Goal: Task Accomplishment & Management: Manage account settings

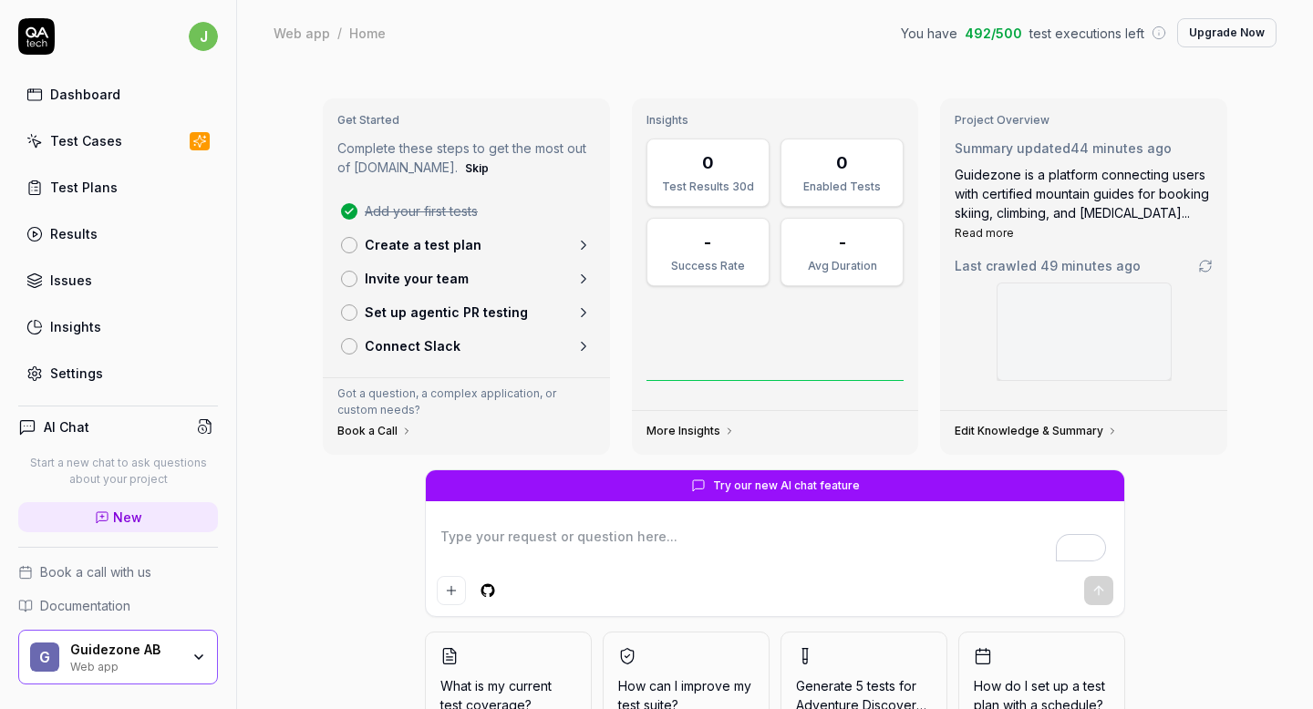
scroll to position [2, 0]
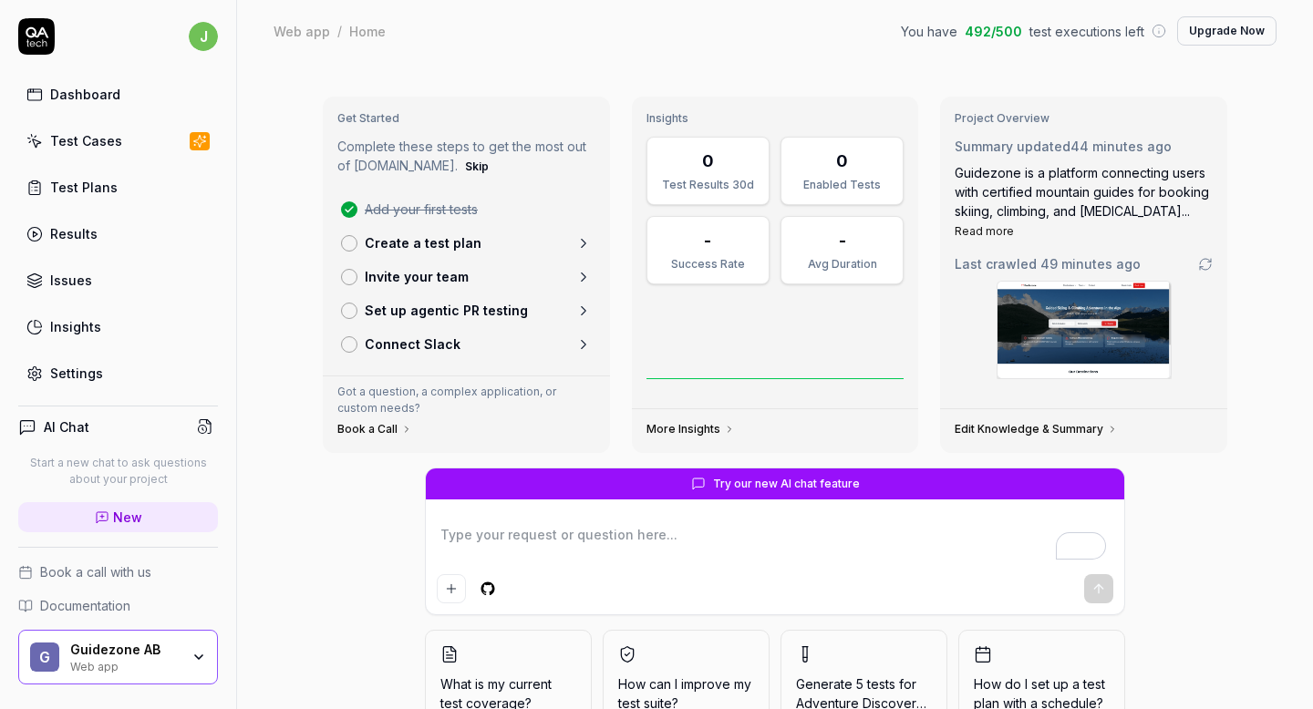
type textarea "*"
click at [1103, 165] on span "Guidezone is a platform connecting users with certified mountain guides for boo…" at bounding box center [1082, 192] width 254 height 54
click at [1053, 429] on link "Edit Knowledge & Summary" at bounding box center [1036, 429] width 163 height 15
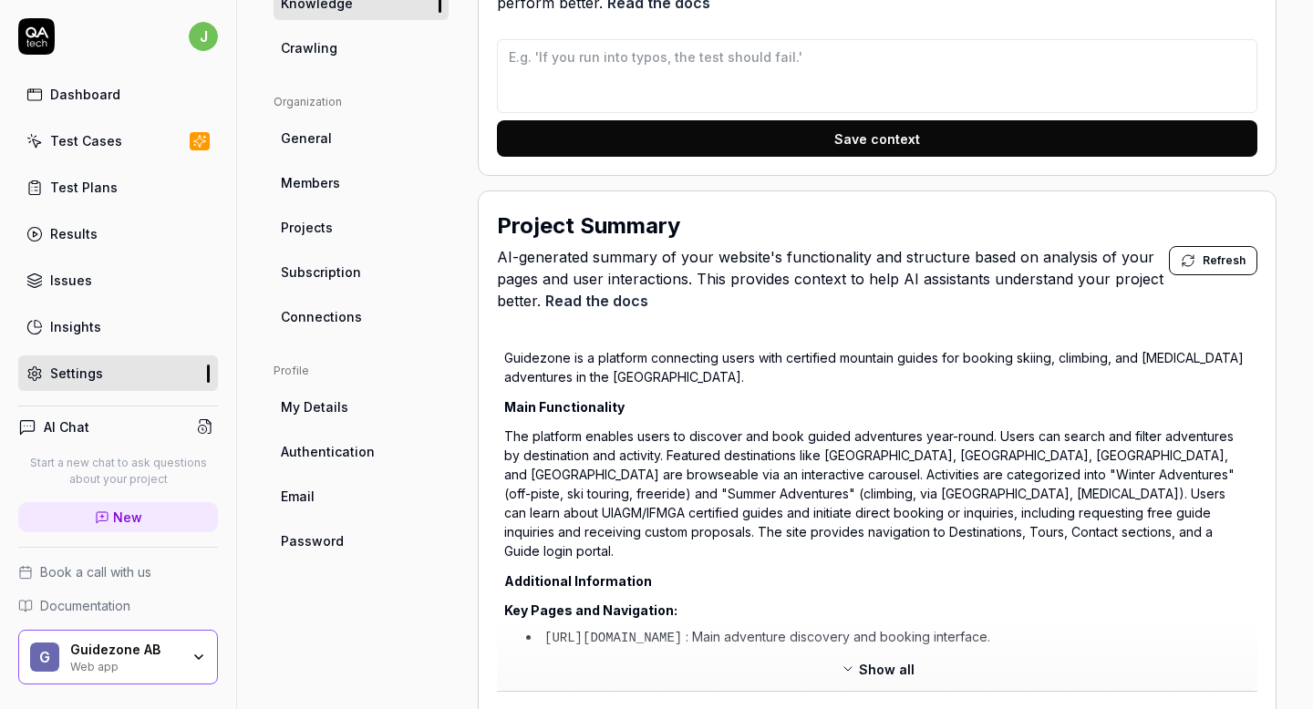
scroll to position [771, 0]
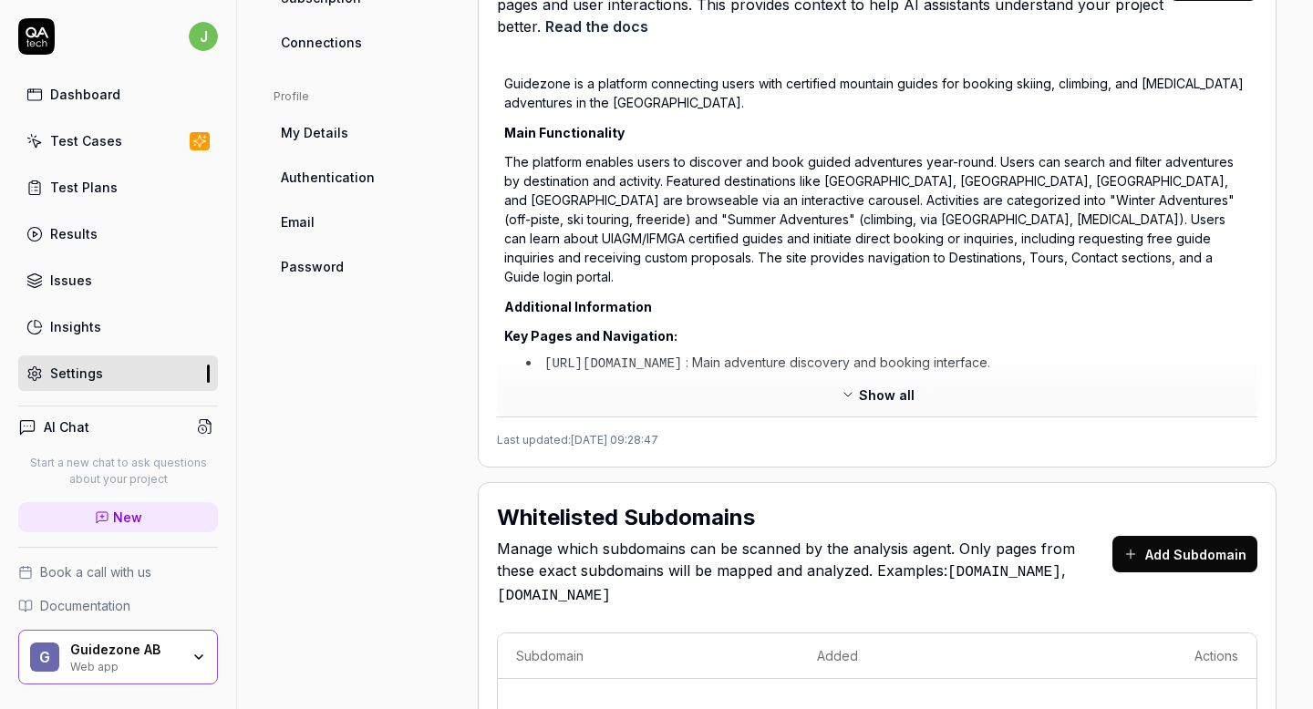
click at [890, 388] on span "Show all" at bounding box center [887, 395] width 56 height 19
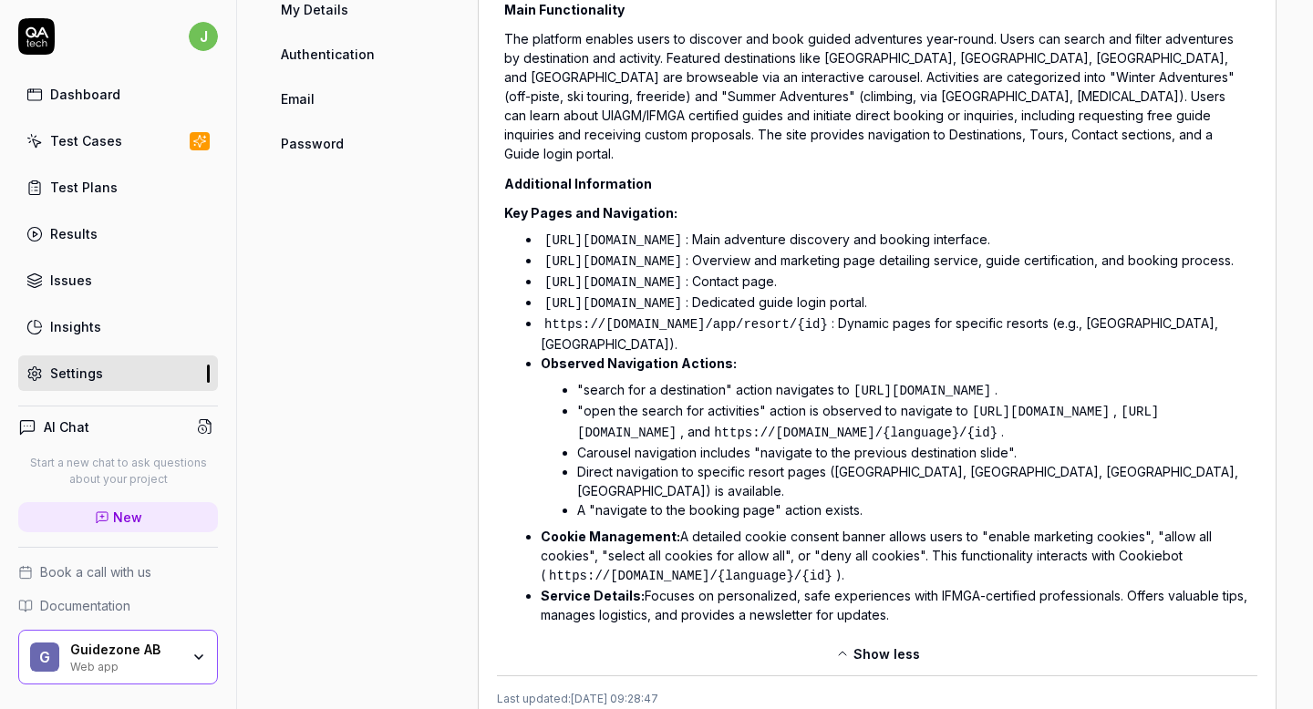
scroll to position [930, 0]
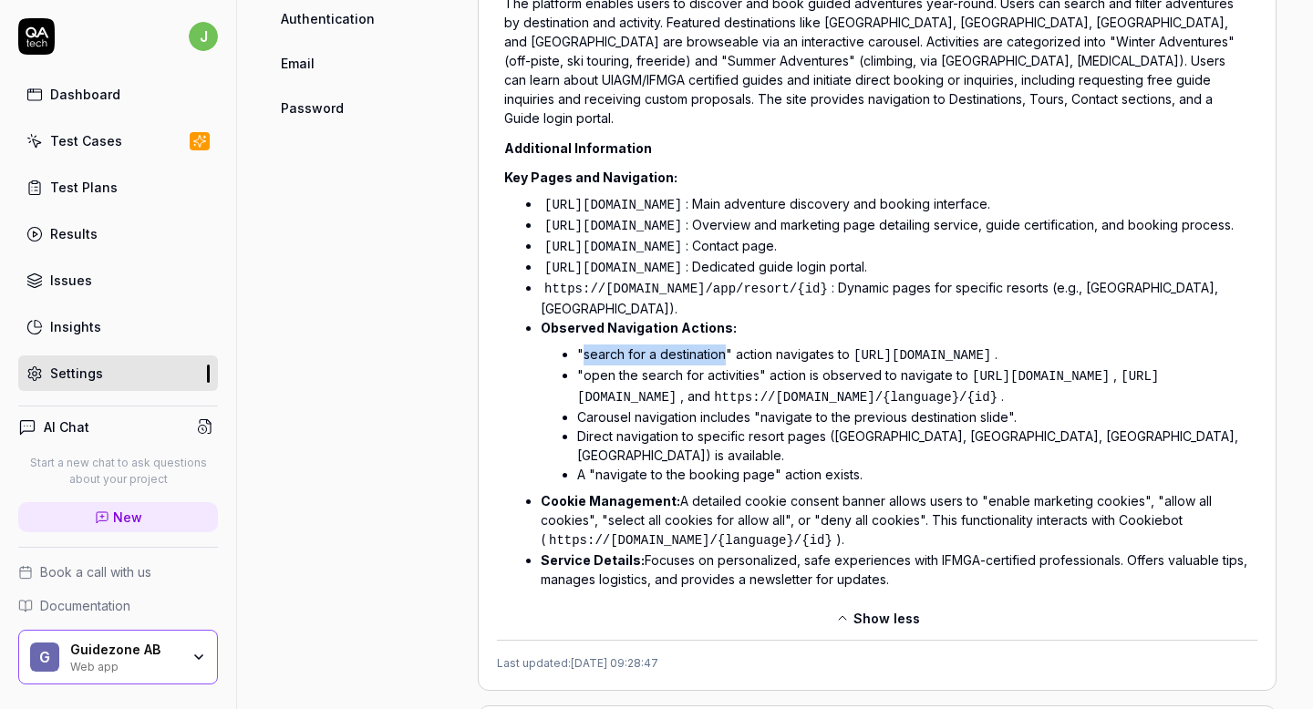
drag, startPoint x: 583, startPoint y: 328, endPoint x: 725, endPoint y: 320, distance: 142.5
click at [725, 345] on li ""search for a destination" action navigates to [URL][DOMAIN_NAME] ." at bounding box center [913, 355] width 673 height 21
copy li "search for a destination"
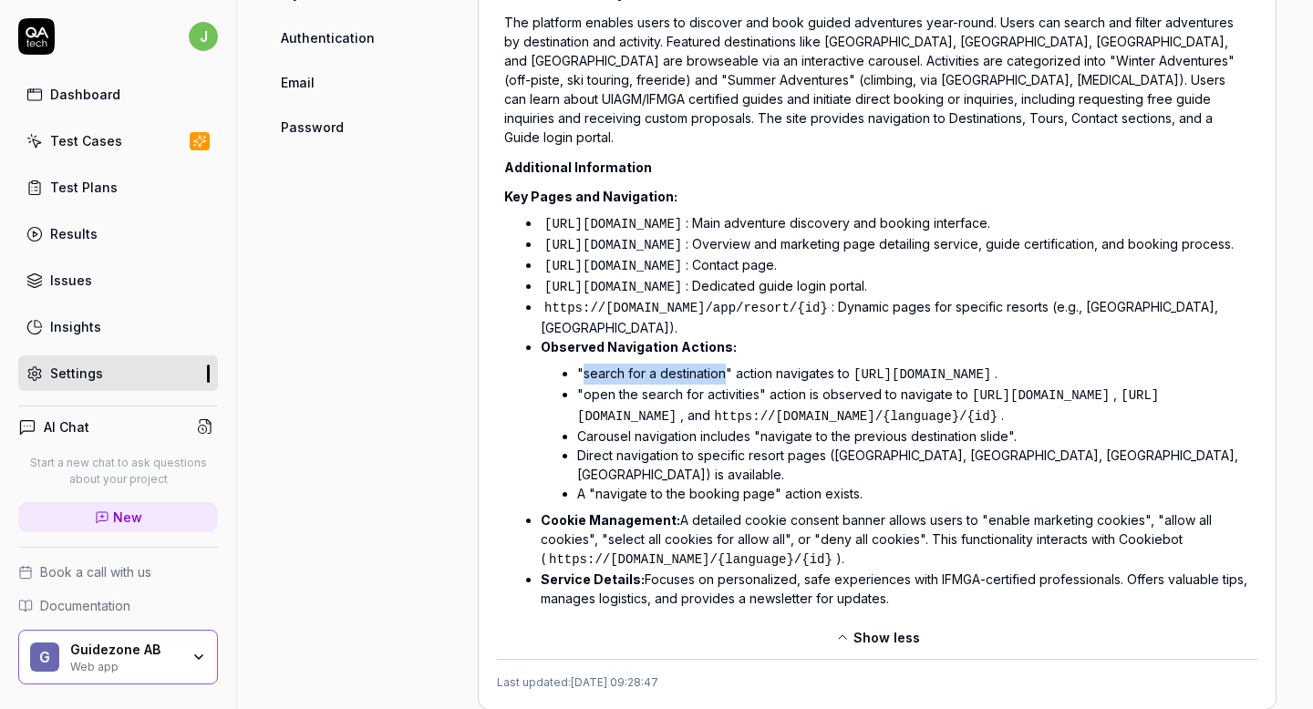
scroll to position [911, 0]
click at [646, 278] on code "[URL][DOMAIN_NAME]" at bounding box center [613, 287] width 145 height 18
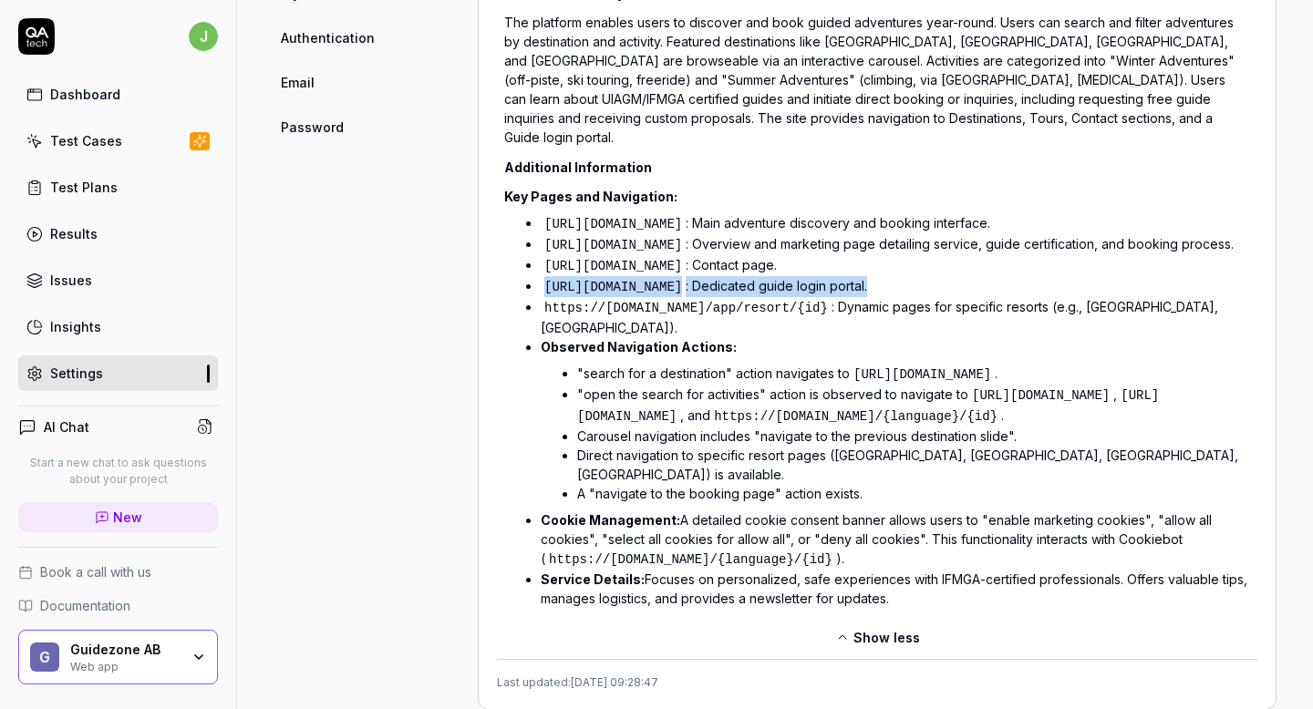
click at [646, 278] on code "[URL][DOMAIN_NAME]" at bounding box center [613, 287] width 145 height 18
click at [651, 257] on code "[URL][DOMAIN_NAME]" at bounding box center [613, 266] width 145 height 18
